Goal: Obtain resource: Download file/media

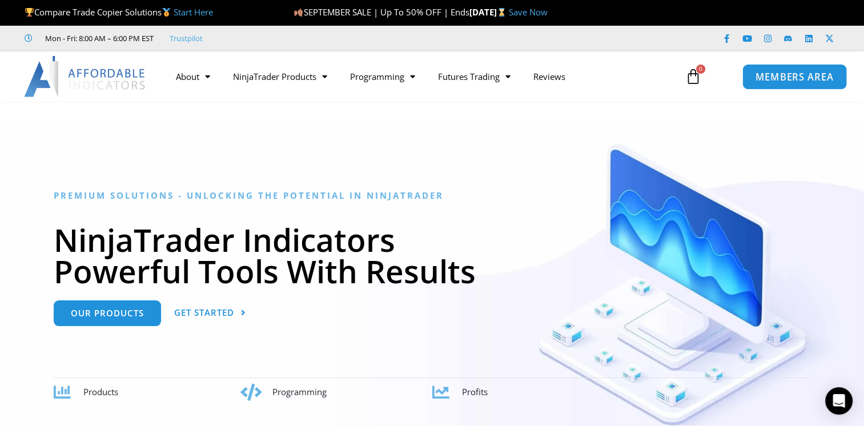
click at [780, 85] on link "MEMBERS AREA" at bounding box center [795, 76] width 105 height 26
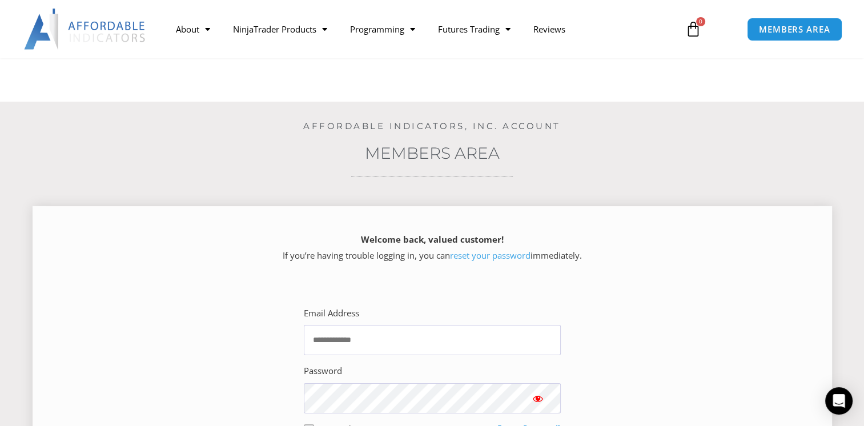
scroll to position [171, 0]
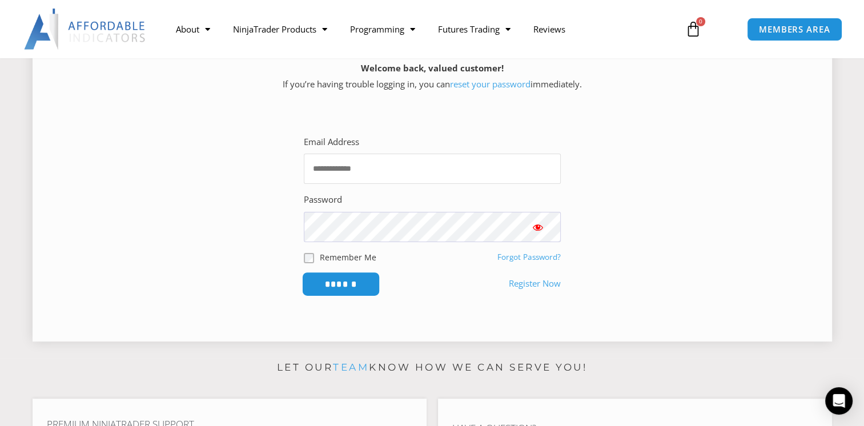
type input "**********"
click at [363, 280] on input "******" at bounding box center [341, 284] width 78 height 25
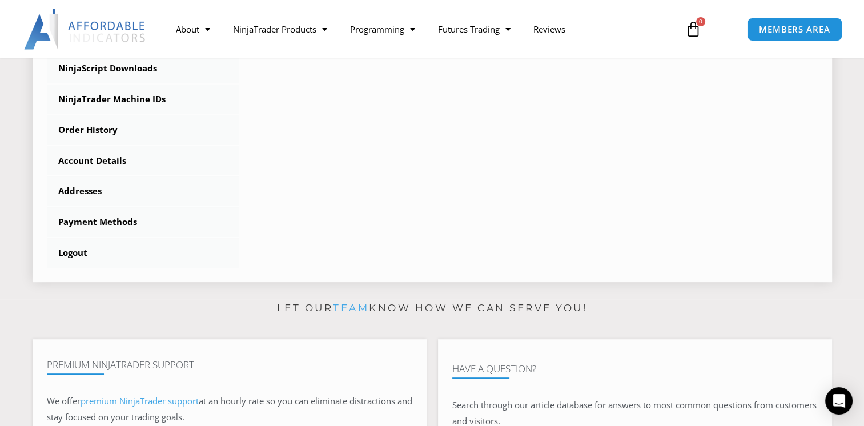
scroll to position [114, 0]
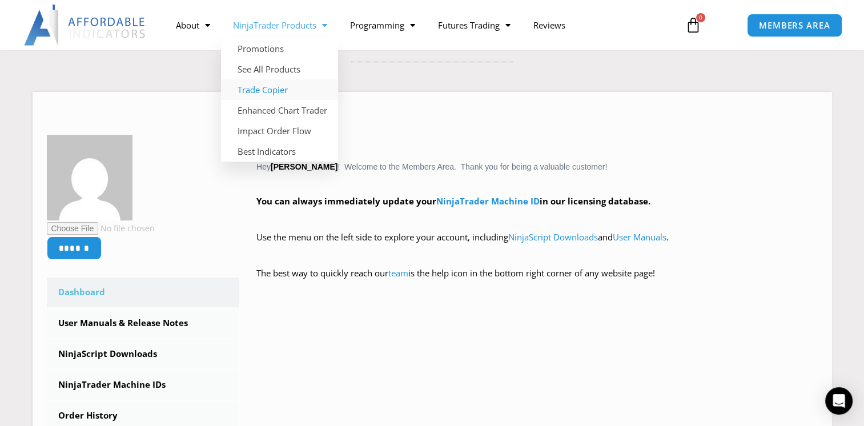
click at [295, 91] on link "Trade Copier" at bounding box center [279, 89] width 117 height 21
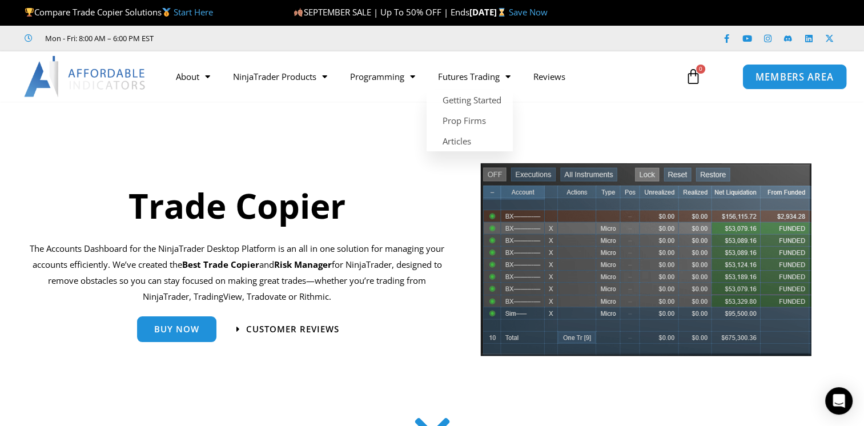
click at [783, 81] on span "MEMBERS AREA" at bounding box center [795, 77] width 78 height 10
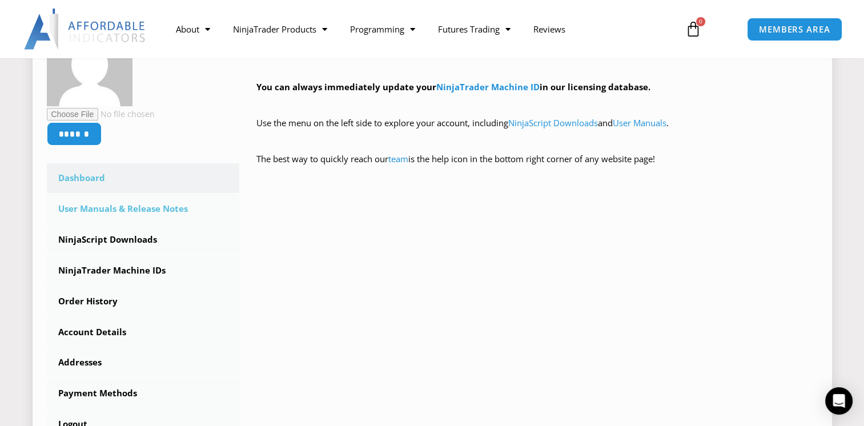
scroll to position [286, 0]
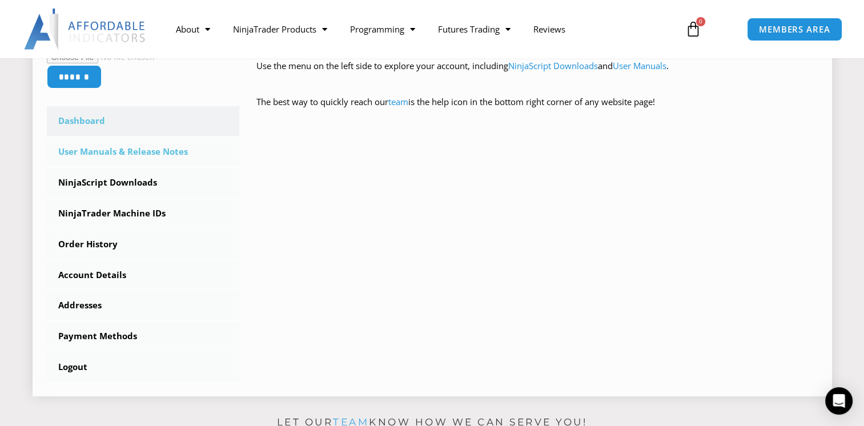
click at [115, 155] on link "User Manuals & Release Notes" at bounding box center [143, 152] width 193 height 30
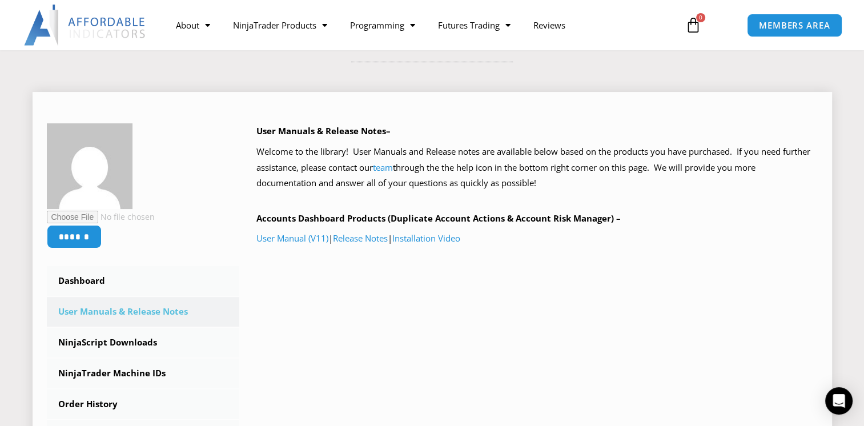
scroll to position [171, 0]
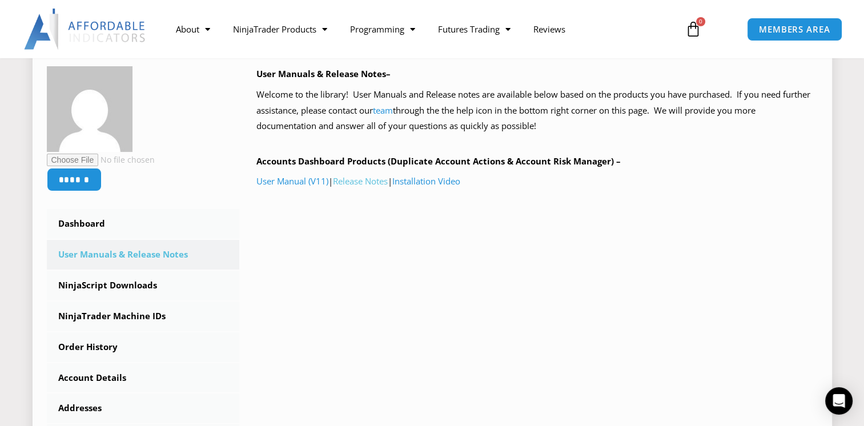
click at [359, 184] on link "Release Notes" at bounding box center [360, 180] width 55 height 11
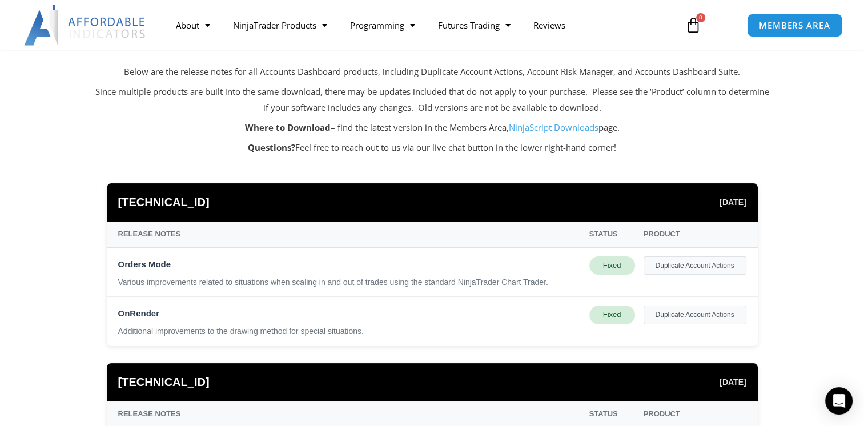
scroll to position [171, 0]
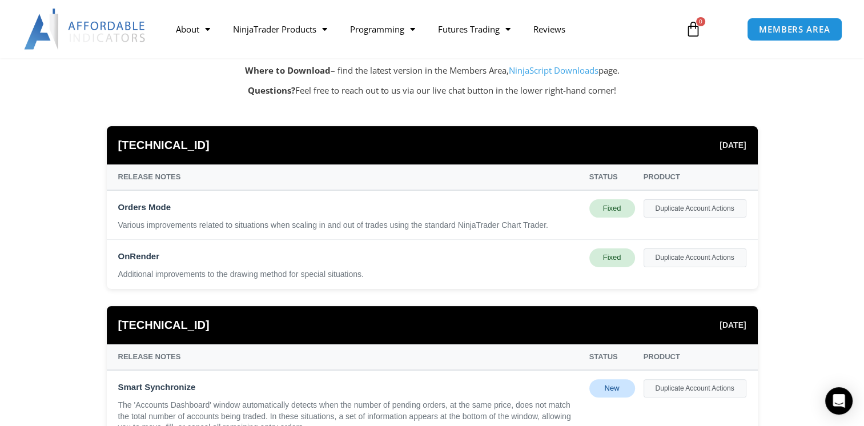
click at [613, 261] on div "Fixed" at bounding box center [612, 257] width 46 height 18
click at [656, 258] on div "Duplicate Account Actions" at bounding box center [695, 257] width 103 height 18
drag, startPoint x: 656, startPoint y: 258, endPoint x: 615, endPoint y: 259, distance: 41.1
click at [615, 259] on div "Fixed" at bounding box center [612, 257] width 46 height 18
drag, startPoint x: 615, startPoint y: 259, endPoint x: 615, endPoint y: 210, distance: 49.7
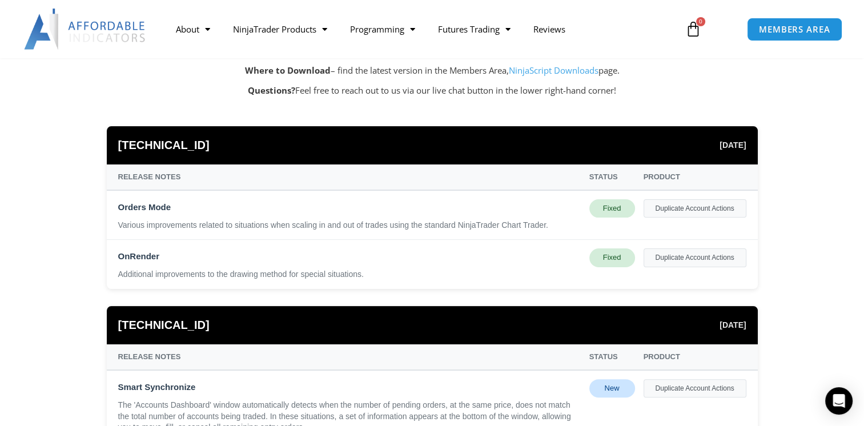
click at [615, 210] on div "Fixed" at bounding box center [612, 208] width 46 height 18
click at [370, 227] on div "Various improvements related to situations when scaling in and out of trades us…" at bounding box center [349, 225] width 463 height 11
click at [339, 271] on div "Additional improvements to the drawing method for special situations." at bounding box center [349, 274] width 463 height 11
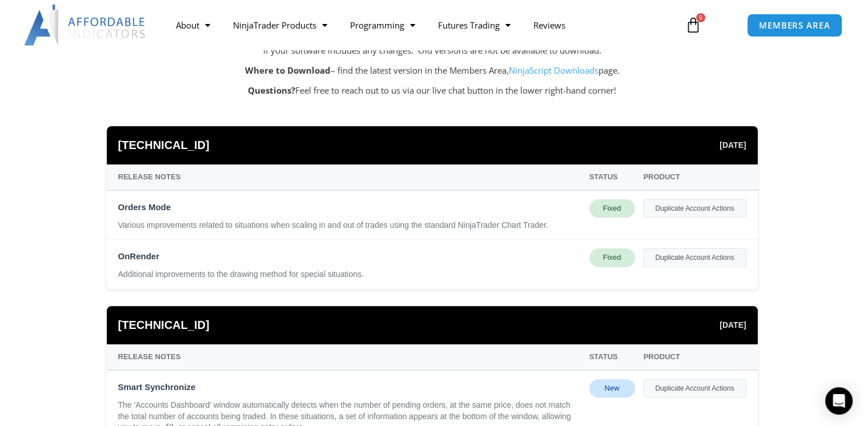
scroll to position [57, 0]
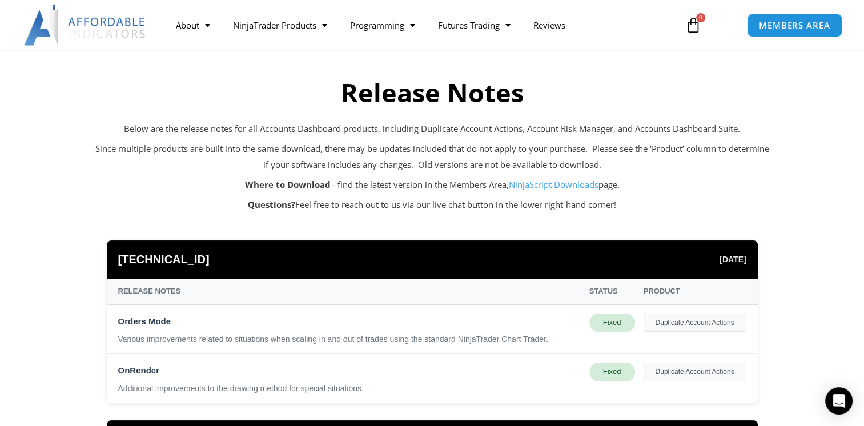
click at [554, 186] on link "NinjaScript Downloads" at bounding box center [554, 184] width 90 height 11
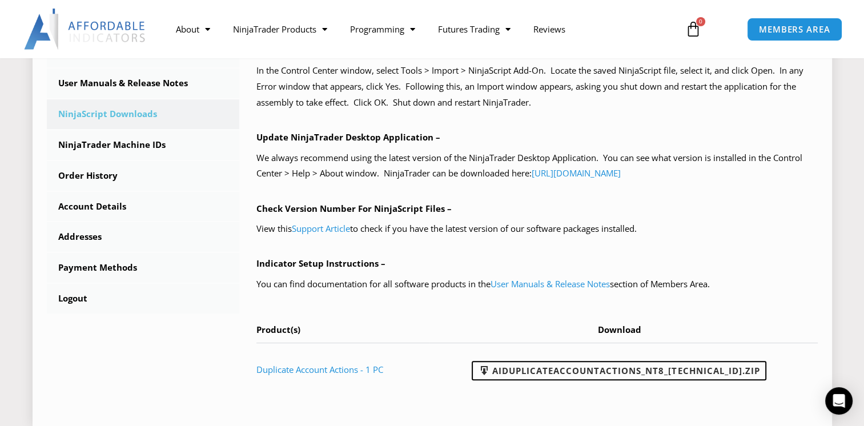
scroll to position [457, 0]
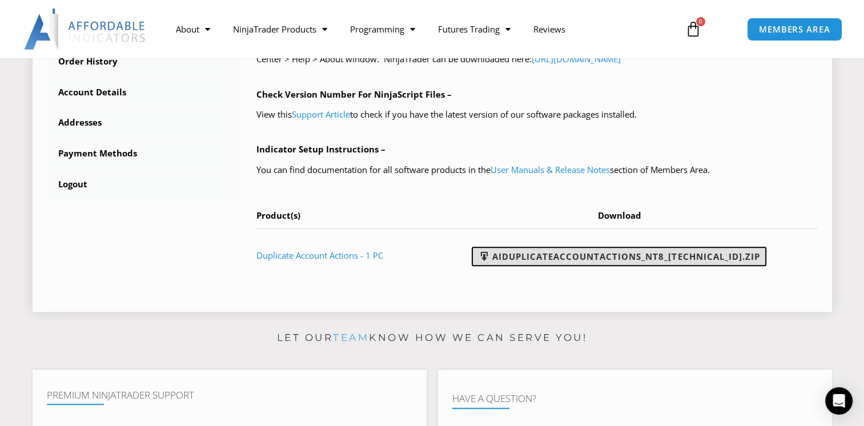
click at [603, 256] on link "AIDuplicateAccountActions_NT8_25.10.2.1.zip" at bounding box center [619, 256] width 295 height 19
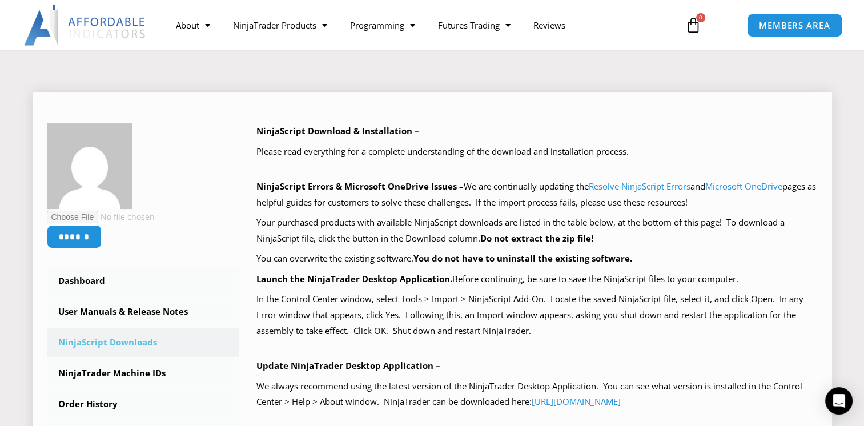
scroll to position [228, 0]
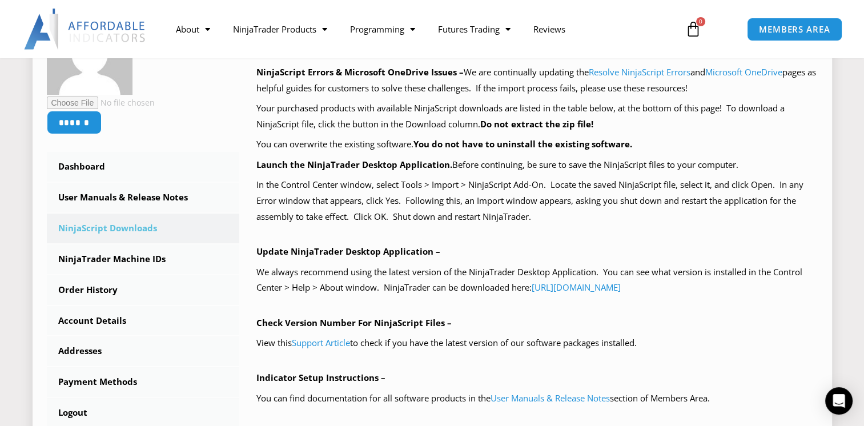
click at [580, 315] on p "Check Version Number For NinjaScript Files –" at bounding box center [536, 323] width 561 height 16
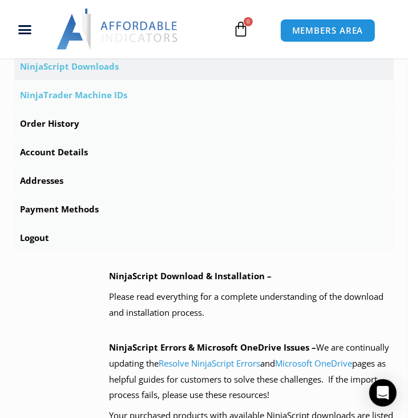
scroll to position [343, 0]
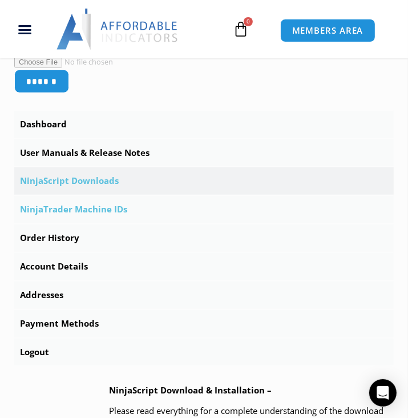
click at [77, 216] on link "NinjaTrader Machine IDs" at bounding box center [204, 209] width 380 height 27
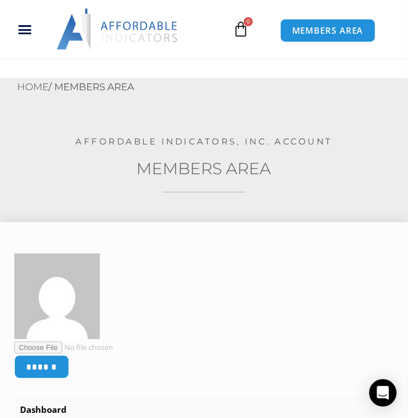
scroll to position [171, 0]
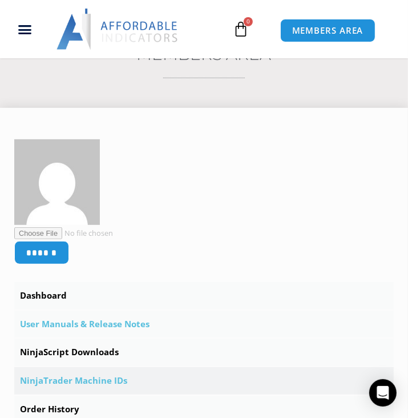
click at [90, 322] on link "User Manuals & Release Notes" at bounding box center [204, 324] width 380 height 27
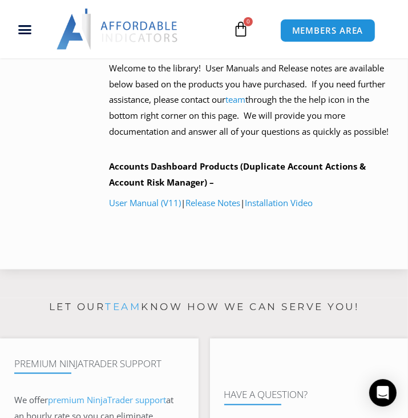
scroll to position [628, 0]
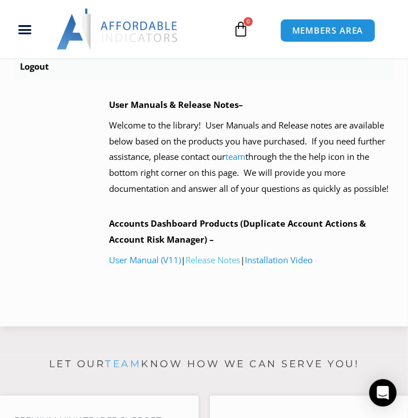
click at [226, 256] on link "Release Notes" at bounding box center [213, 259] width 55 height 11
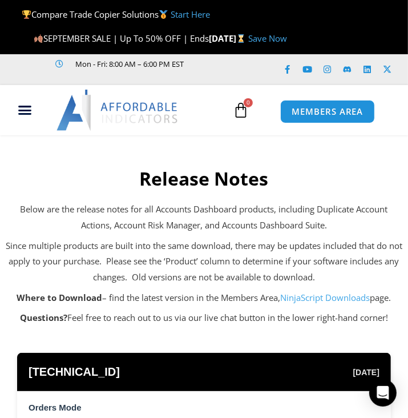
click at [16, 200] on div "Release Notes" at bounding box center [204, 173] width 397 height 64
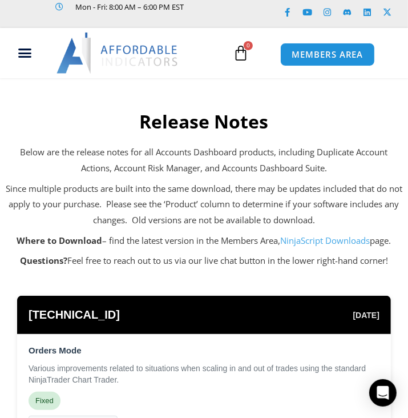
scroll to position [114, 0]
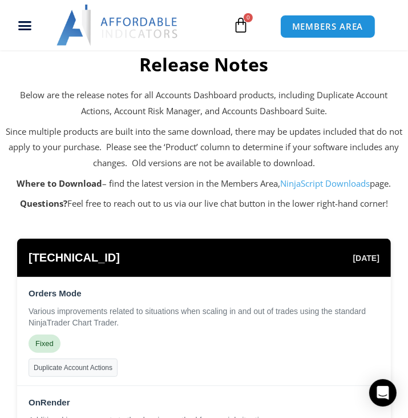
click at [332, 183] on link "NinjaScript Downloads" at bounding box center [326, 183] width 90 height 11
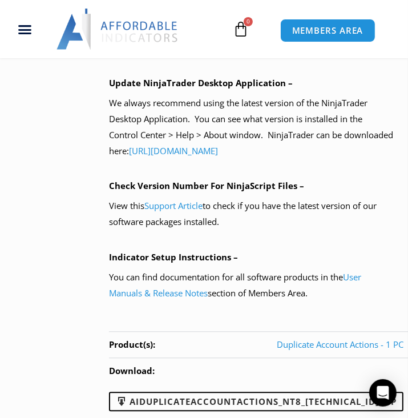
scroll to position [1200, 0]
